Goal: Navigation & Orientation: Understand site structure

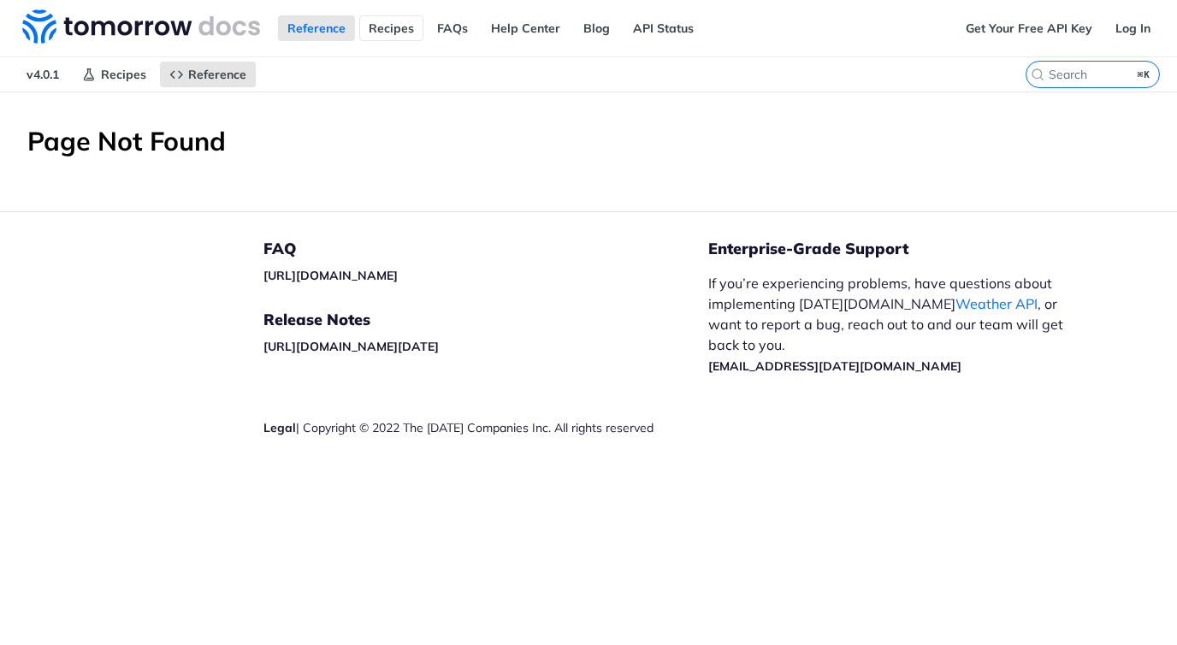
click at [389, 30] on link "Recipes" at bounding box center [391, 28] width 64 height 26
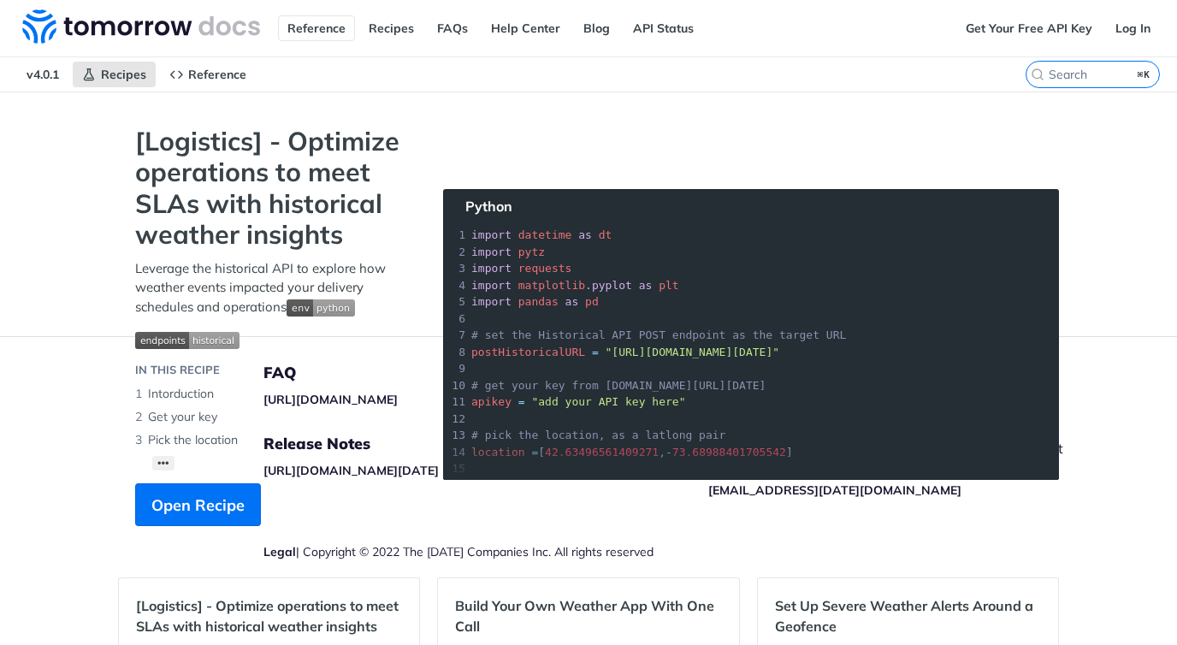
click at [328, 29] on link "Reference" at bounding box center [316, 28] width 77 height 26
